Goal: Information Seeking & Learning: Check status

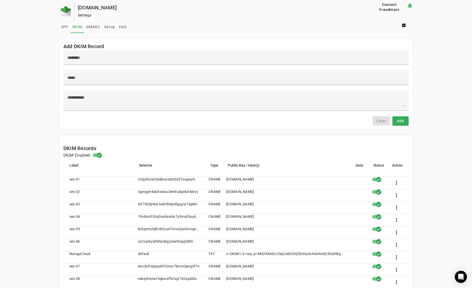
scroll to position [286, 0]
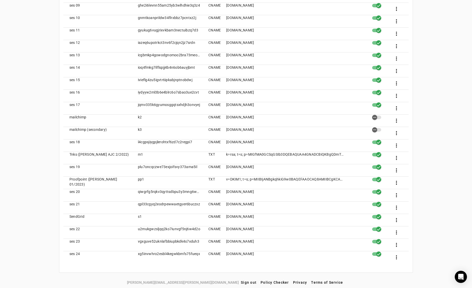
click at [30, 281] on div "[PERSON_NAME][EMAIL_ADDRESS][PERSON_NAME][DOMAIN_NAME] Sign out Policy Checker …" at bounding box center [236, 282] width 472 height 9
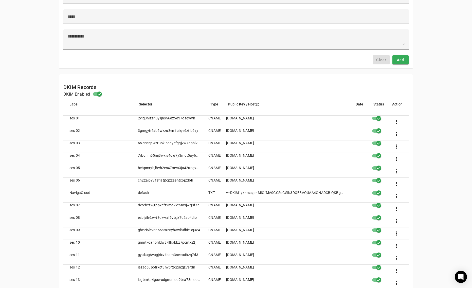
scroll to position [58, 0]
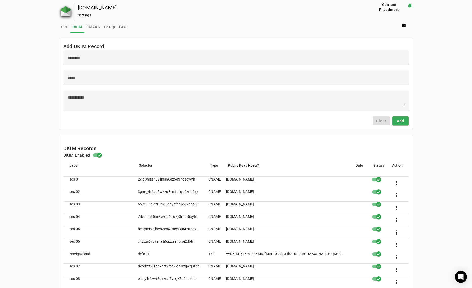
click at [65, 11] on img at bounding box center [66, 11] width 10 height 10
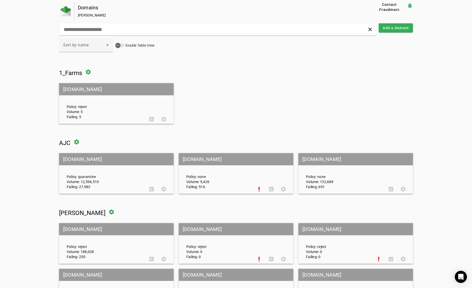
click at [199, 158] on mat-grid-tile-header "em.ajc.com" at bounding box center [236, 159] width 115 height 12
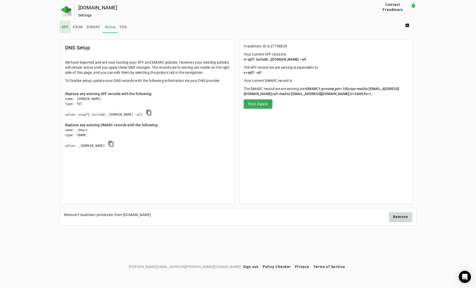
click at [64, 26] on span "SPF" at bounding box center [65, 27] width 7 height 4
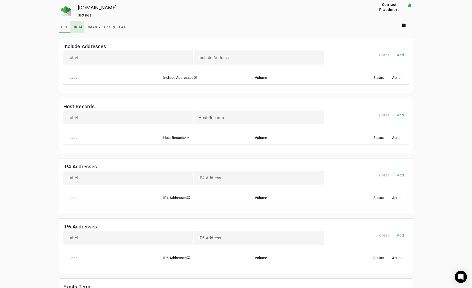
click at [77, 23] on span "DKIM" at bounding box center [78, 27] width 10 height 12
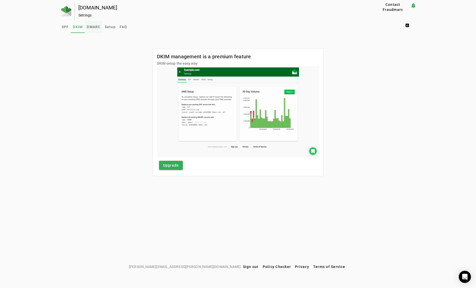
click at [93, 25] on span "DMARC" at bounding box center [94, 27] width 14 height 4
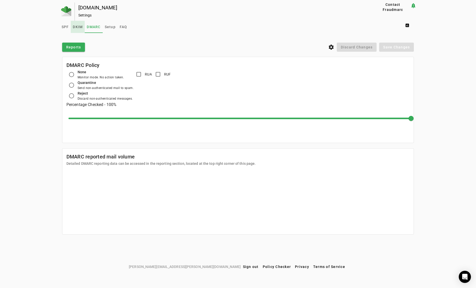
click at [76, 27] on span "DKIM" at bounding box center [78, 27] width 10 height 4
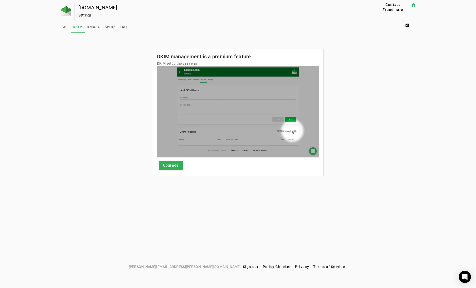
click at [46, 183] on div "em.ajc.com Settings Contact Fraudmarc notification_important Settings SPF DKIM …" at bounding box center [238, 133] width 476 height 260
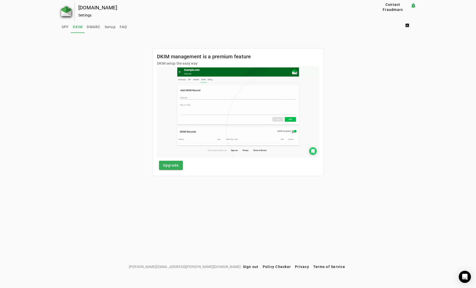
click at [65, 10] on img at bounding box center [66, 11] width 10 height 10
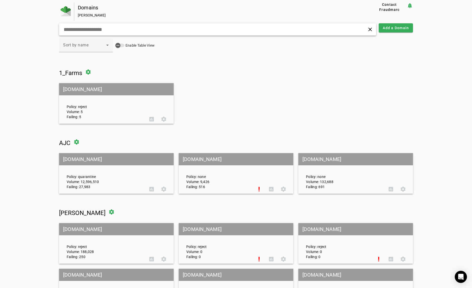
click at [125, 27] on input "text" at bounding box center [150, 29] width 175 height 6
click at [70, 159] on mat-grid-tile-header "[DOMAIN_NAME]" at bounding box center [116, 159] width 115 height 12
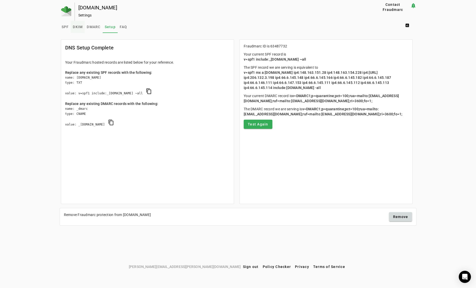
click at [76, 26] on span "DKIM" at bounding box center [78, 27] width 10 height 4
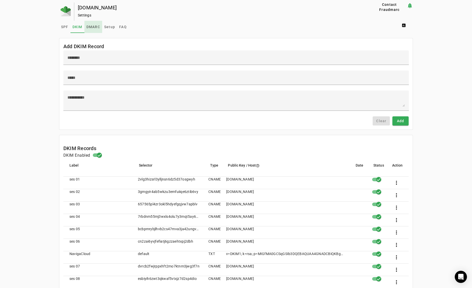
click at [93, 26] on span "DMARC" at bounding box center [93, 27] width 14 height 4
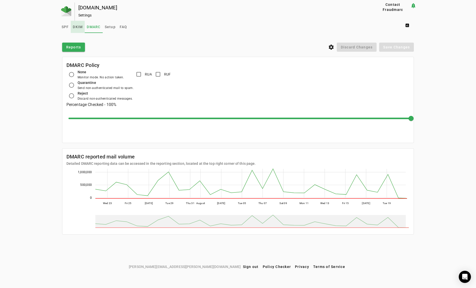
click at [77, 26] on span "DKIM" at bounding box center [78, 27] width 10 height 4
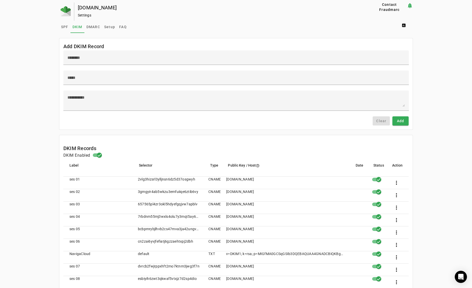
click at [42, 148] on div "ajc.com Settings Contact Fraudmarc notification_important Settings SPF DKIM DMA…" at bounding box center [236, 283] width 472 height 561
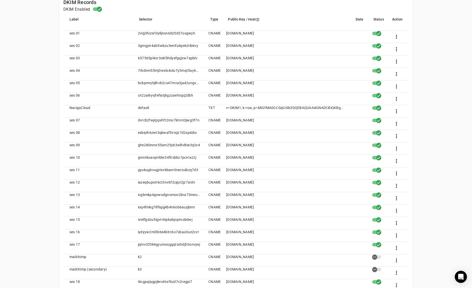
scroll to position [134, 0]
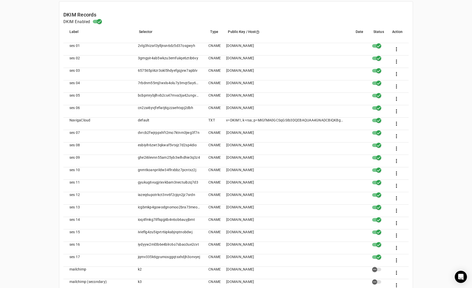
click at [142, 119] on mat-cell "default" at bounding box center [169, 124] width 71 height 12
copy mat-cell "default"
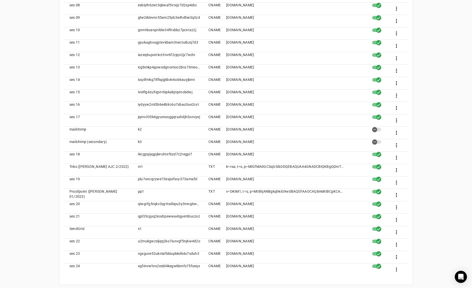
scroll to position [286, 0]
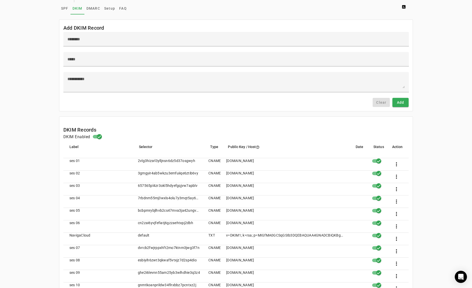
scroll to position [0, 0]
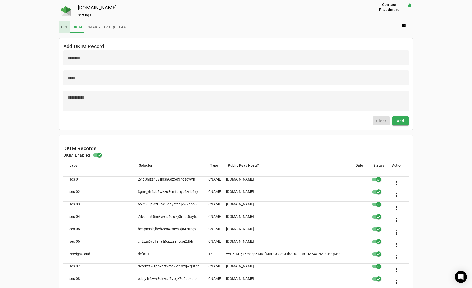
click at [64, 25] on span "SPF" at bounding box center [64, 27] width 7 height 4
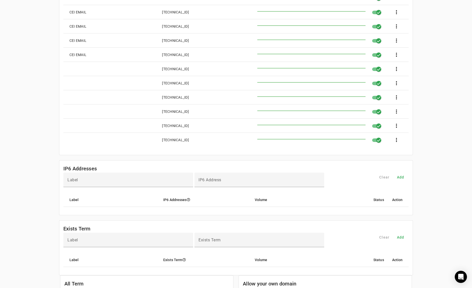
scroll to position [212, 0]
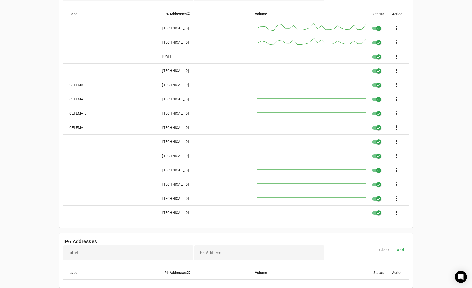
click at [41, 92] on div "ajc.com Settings Contact Fraudmarc notification_important Settings SPF DKIM DMA…" at bounding box center [236, 109] width 472 height 636
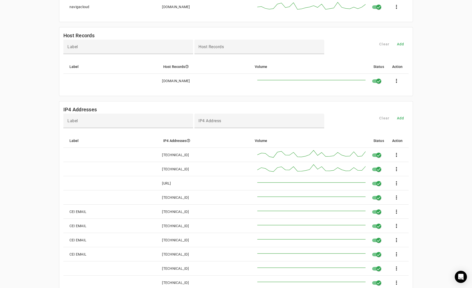
scroll to position [0, 0]
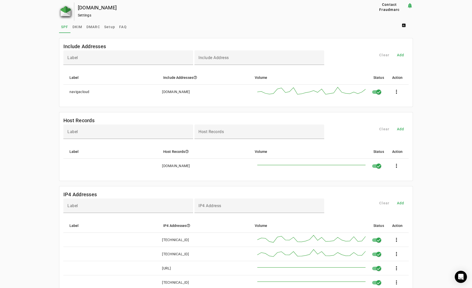
click at [66, 12] on img at bounding box center [66, 11] width 10 height 10
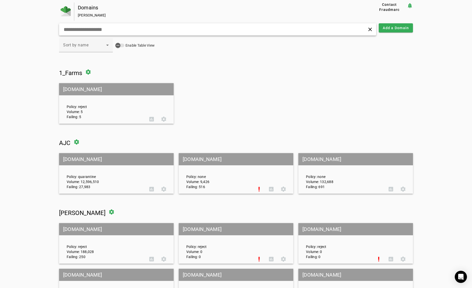
click at [100, 30] on input "text" at bounding box center [150, 29] width 175 height 6
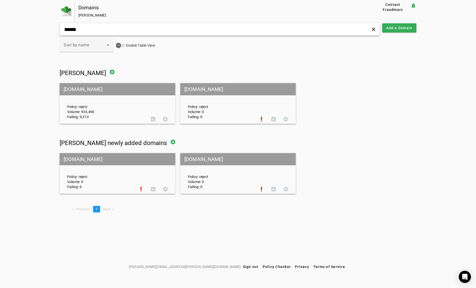
type input "******"
click at [79, 90] on mat-grid-tile-header "coxinc.com" at bounding box center [118, 89] width 116 height 12
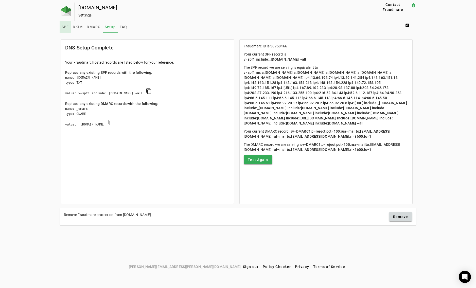
click at [62, 30] on span "SPF" at bounding box center [65, 27] width 7 height 12
